Goal: Find specific fact: Find specific fact

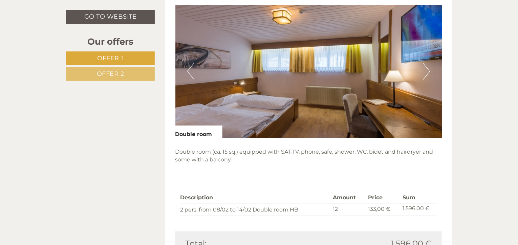
scroll to position [452, 0]
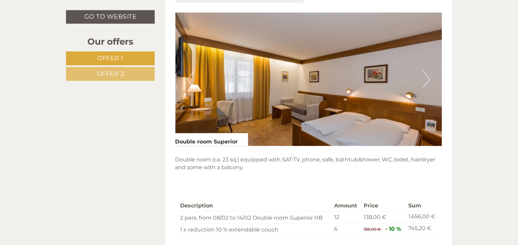
scroll to position [905, 0]
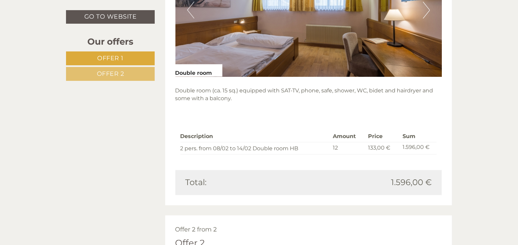
scroll to position [635, 0]
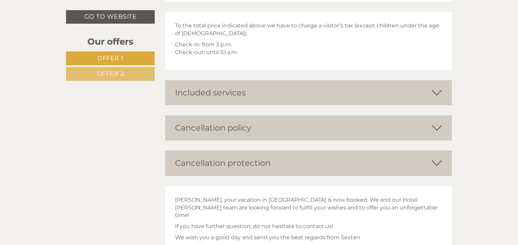
scroll to position [1159, 0]
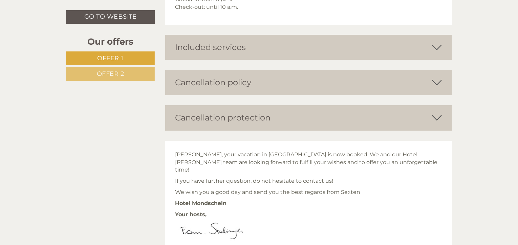
click at [438, 81] on icon at bounding box center [437, 83] width 10 height 12
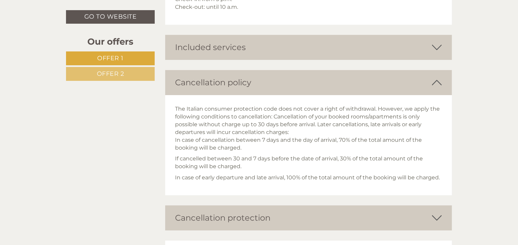
click at [175, 107] on div "The Italian consumer protection code does not cover a right of withdrawal. Howe…" at bounding box center [308, 145] width 287 height 100
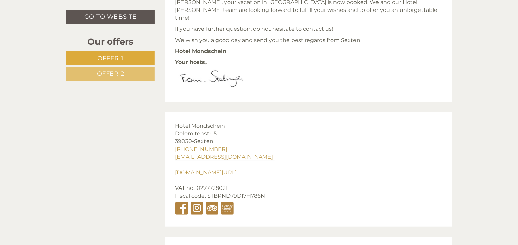
scroll to position [1414, 0]
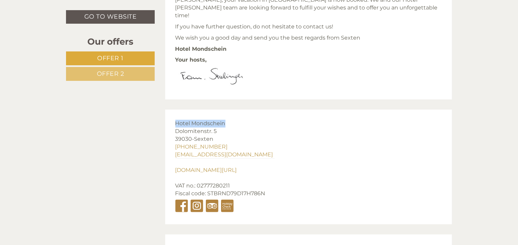
drag, startPoint x: 176, startPoint y: 114, endPoint x: 224, endPoint y: 114, distance: 48.4
click at [224, 120] on span "Hotel Mondschein" at bounding box center [200, 123] width 50 height 6
copy span "Hotel Mondschein"
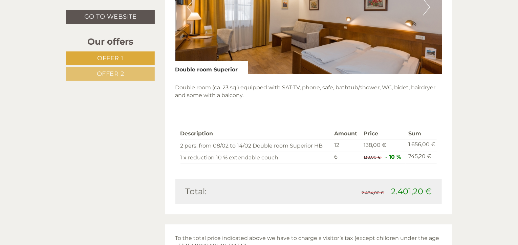
scroll to position [890, 0]
